Goal: Task Accomplishment & Management: Complete application form

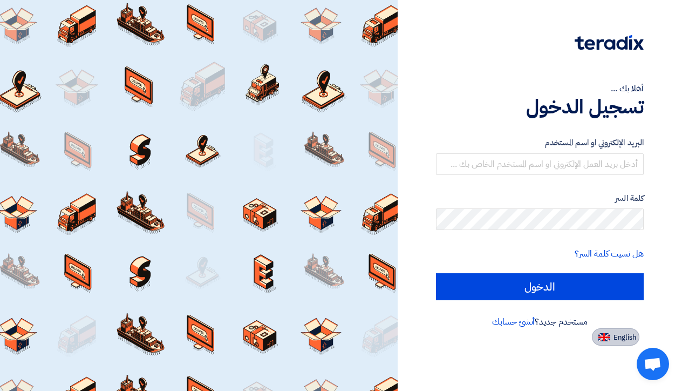
click at [618, 340] on span "English" at bounding box center [624, 337] width 23 height 8
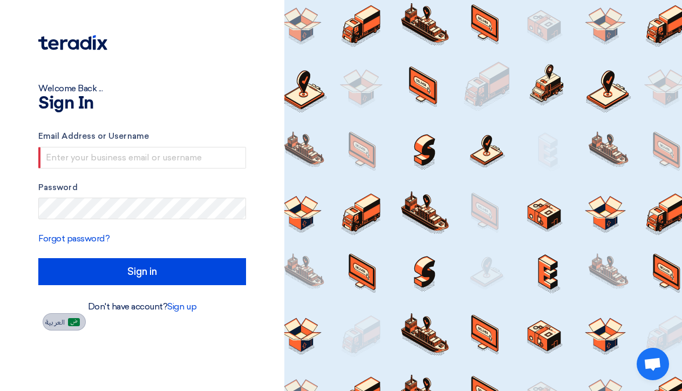
type input "Sign in"
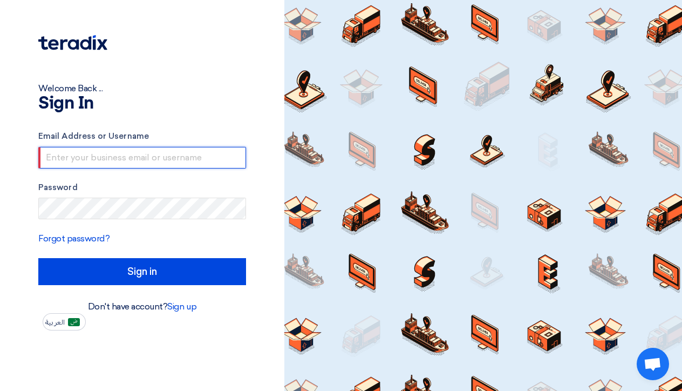
click at [166, 161] on input "text" at bounding box center [142, 158] width 208 height 22
type input "[PERSON_NAME][EMAIL_ADDRESS][DOMAIN_NAME]"
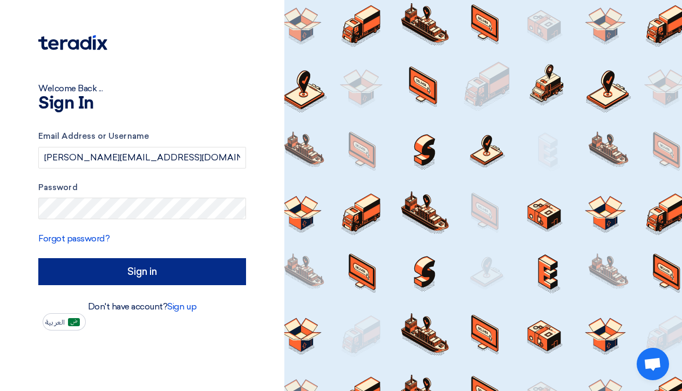
click at [138, 273] on input "Sign in" at bounding box center [142, 271] width 208 height 27
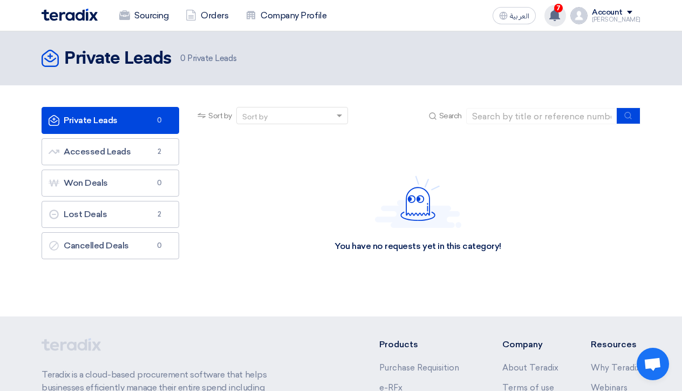
click at [560, 19] on use at bounding box center [554, 15] width 11 height 12
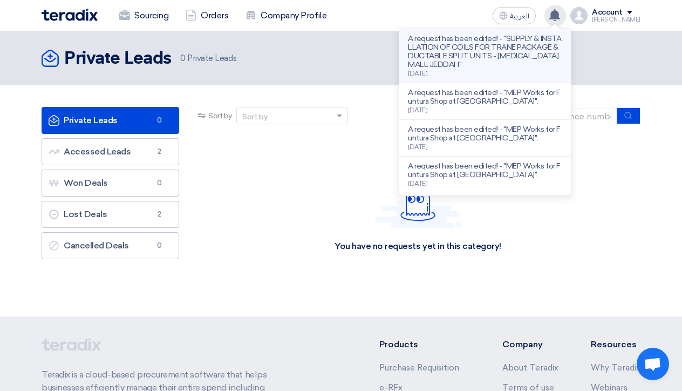
click at [489, 47] on p "A request has been edited! - "SUPPLY & INSTALLATION OF COILS FOR TRANE PACKAGE …" at bounding box center [485, 52] width 154 height 35
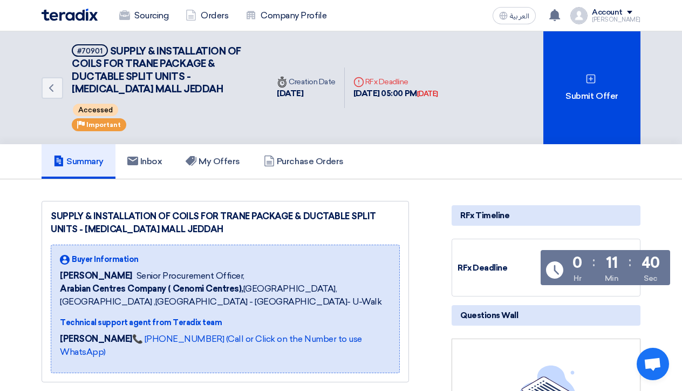
click at [378, 227] on div "SUPPLY & INSTALLATION OF COILS FOR TRANE PACKAGE & DUCTABLE SPLIT UNITS - [MEDI…" at bounding box center [225, 223] width 349 height 26
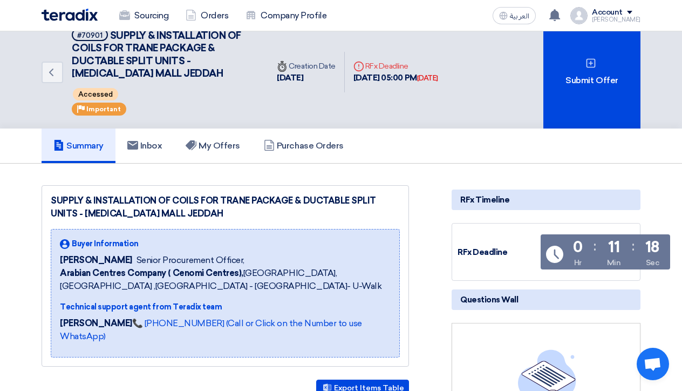
scroll to position [-1, 0]
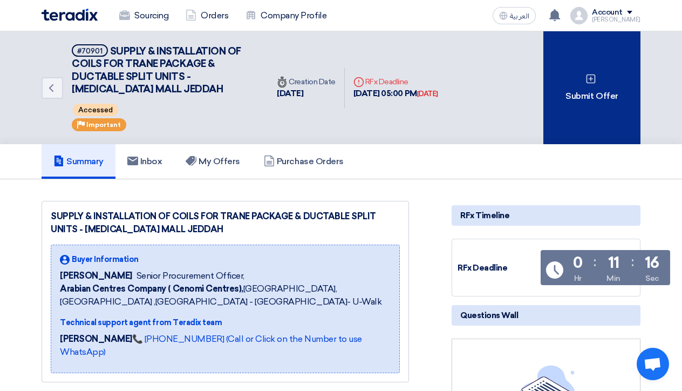
click at [619, 101] on div "Submit Offer" at bounding box center [591, 87] width 97 height 113
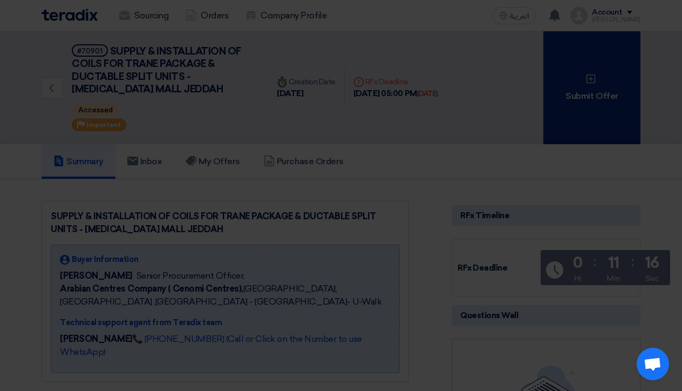
scroll to position [0, 0]
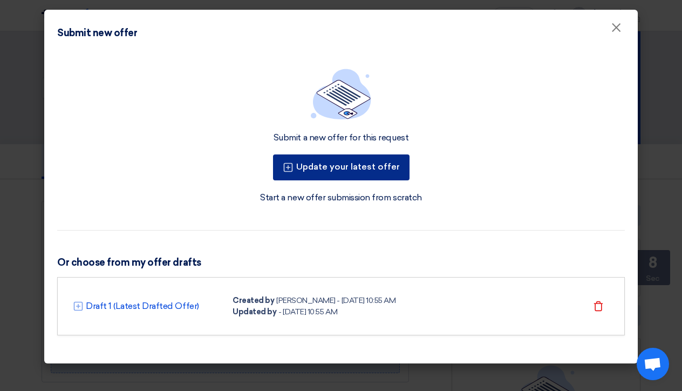
click at [367, 169] on button "Update your latest offer" at bounding box center [341, 167] width 136 height 26
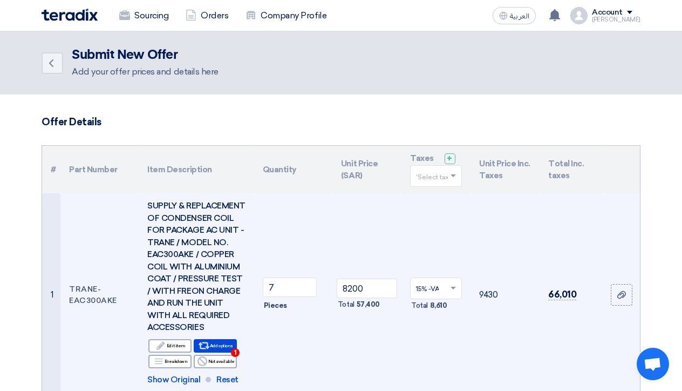
click at [313, 362] on td "7 Pieces" at bounding box center [293, 294] width 78 height 203
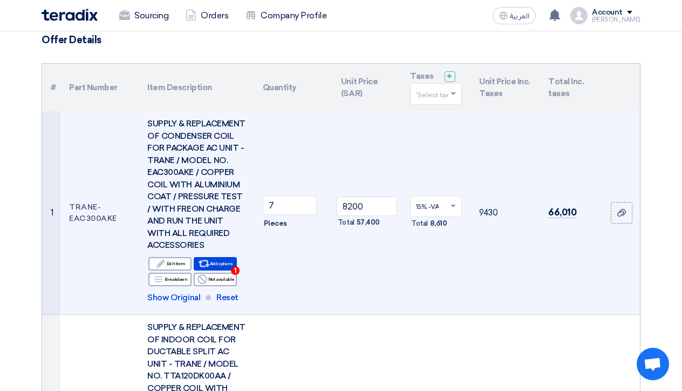
scroll to position [84, 0]
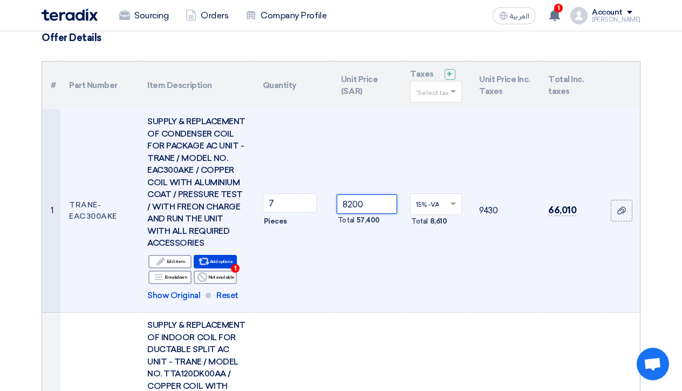
drag, startPoint x: 365, startPoint y: 209, endPoint x: 343, endPoint y: 208, distance: 22.1
click at [343, 208] on input "8200" at bounding box center [367, 203] width 60 height 19
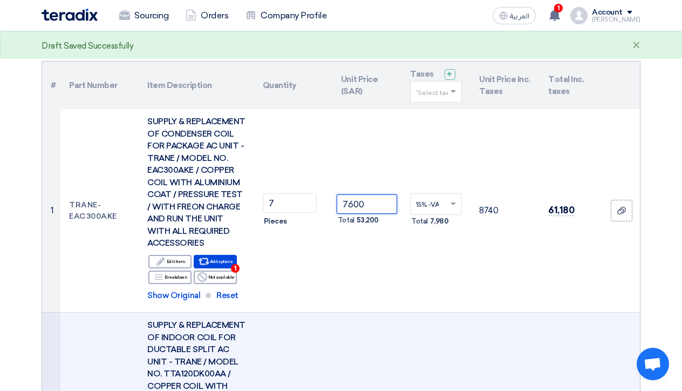
type input "7600"
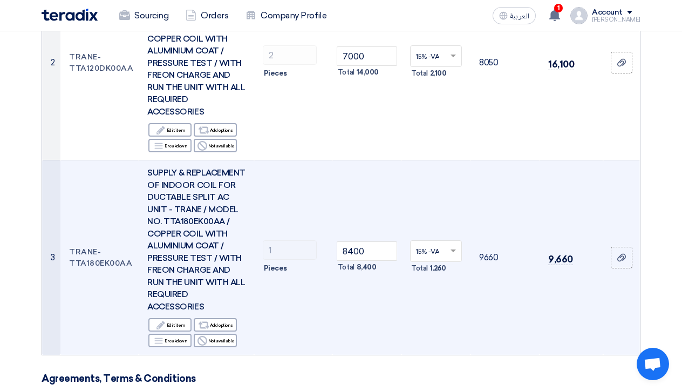
scroll to position [437, 0]
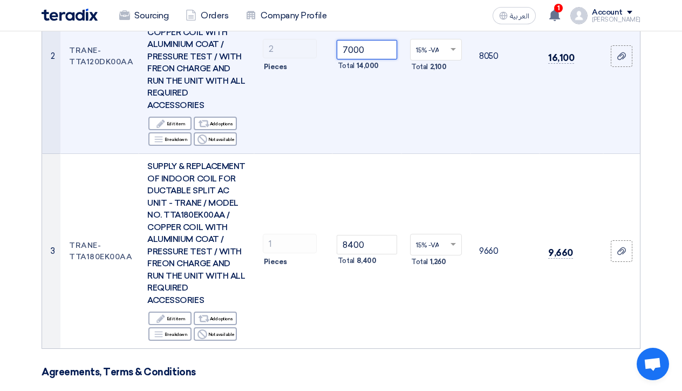
click at [348, 59] on input "7000" at bounding box center [367, 49] width 60 height 19
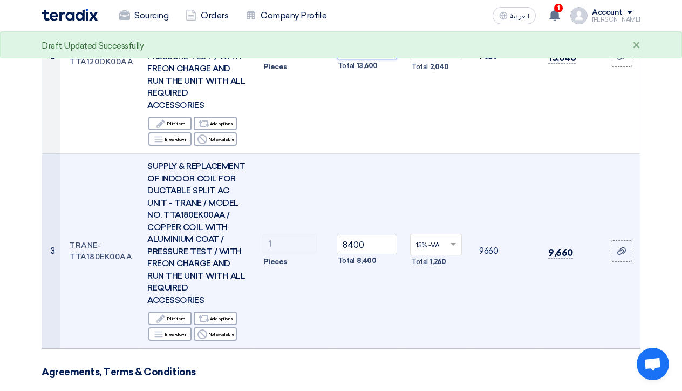
type input "6800"
click at [353, 254] on input "8400" at bounding box center [367, 244] width 60 height 19
type input "8200"
click at [454, 328] on td "15% -VAT × Total 1,230" at bounding box center [435, 251] width 69 height 195
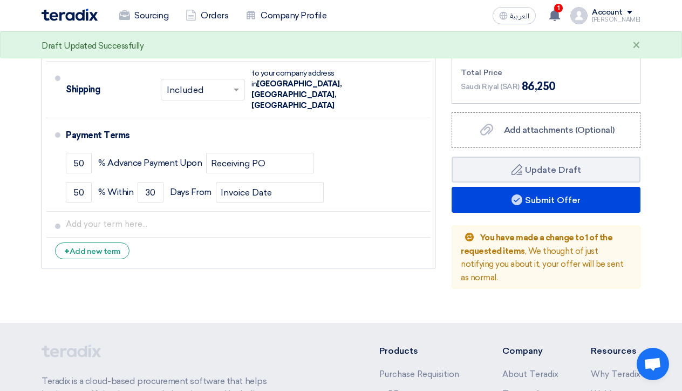
scroll to position [920, 0]
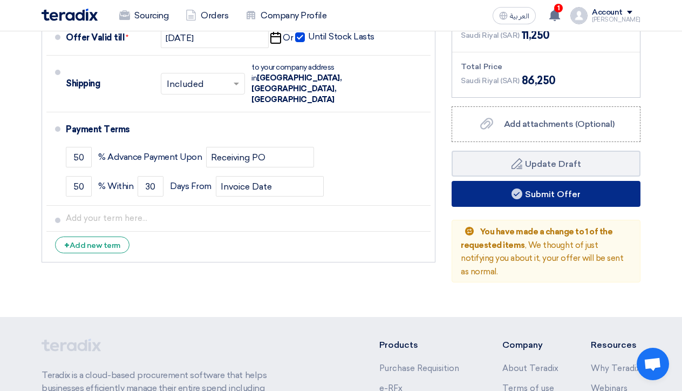
click at [581, 207] on button "Submit Offer" at bounding box center [546, 194] width 189 height 26
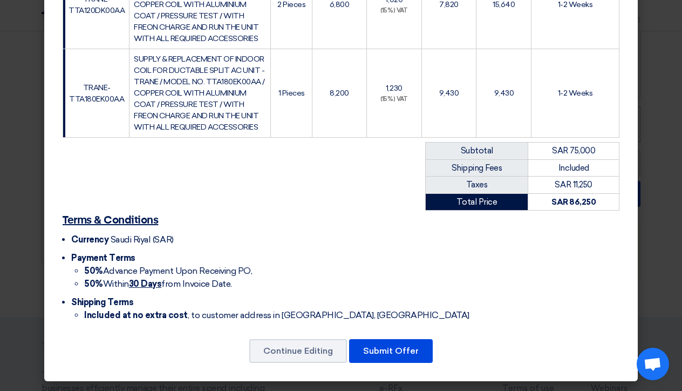
scroll to position [379, 0]
click at [386, 352] on button "Submit Offer" at bounding box center [391, 351] width 84 height 24
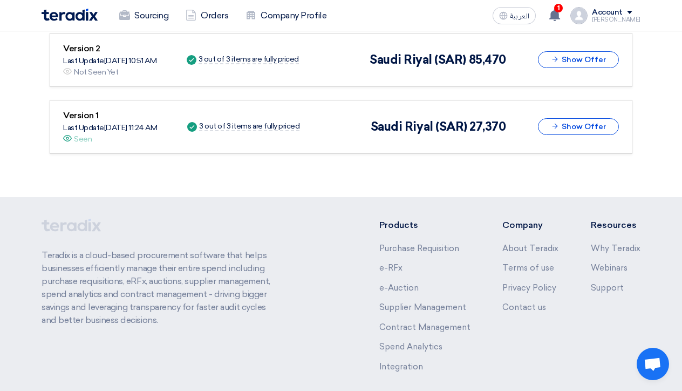
scroll to position [1465, 0]
